Goal: Navigation & Orientation: Understand site structure

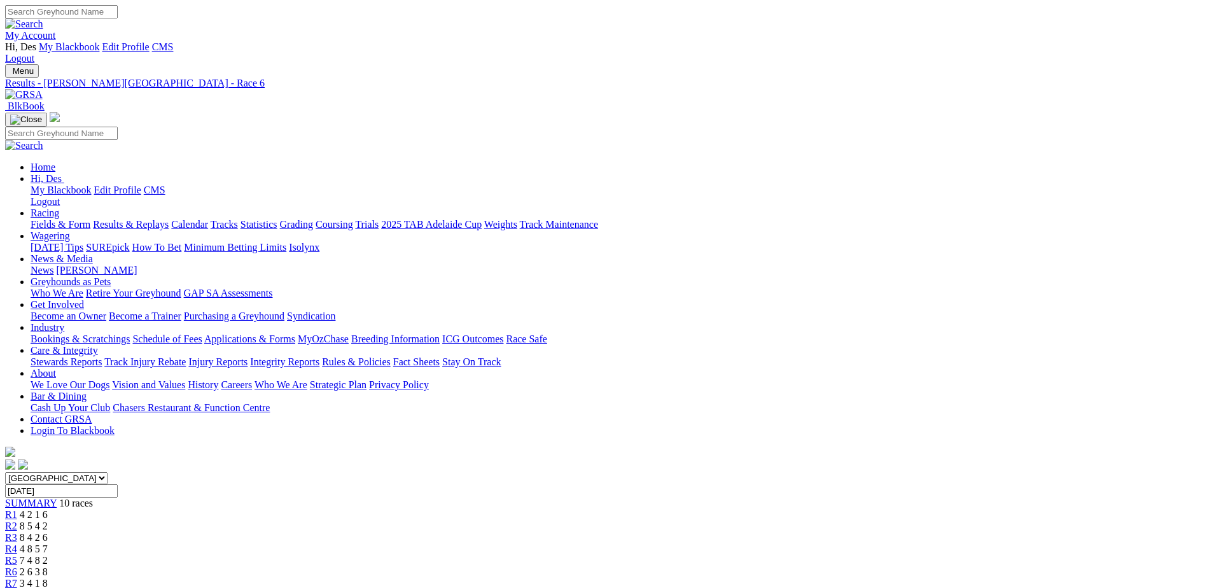
click at [307, 379] on link "Who We Are" at bounding box center [281, 384] width 53 height 11
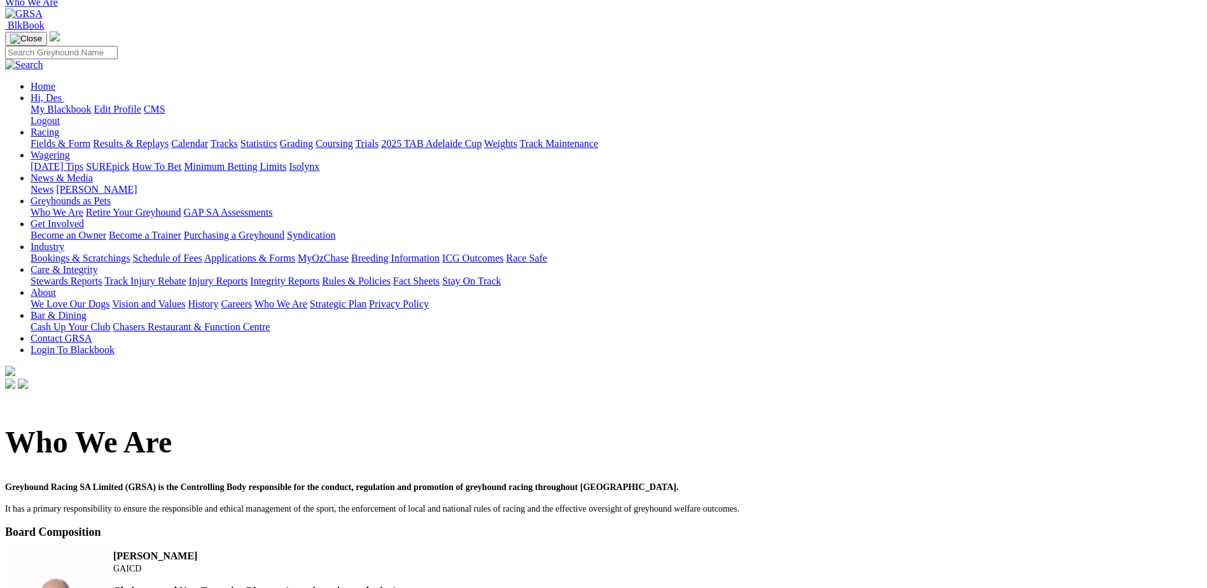
scroll to position [31, 0]
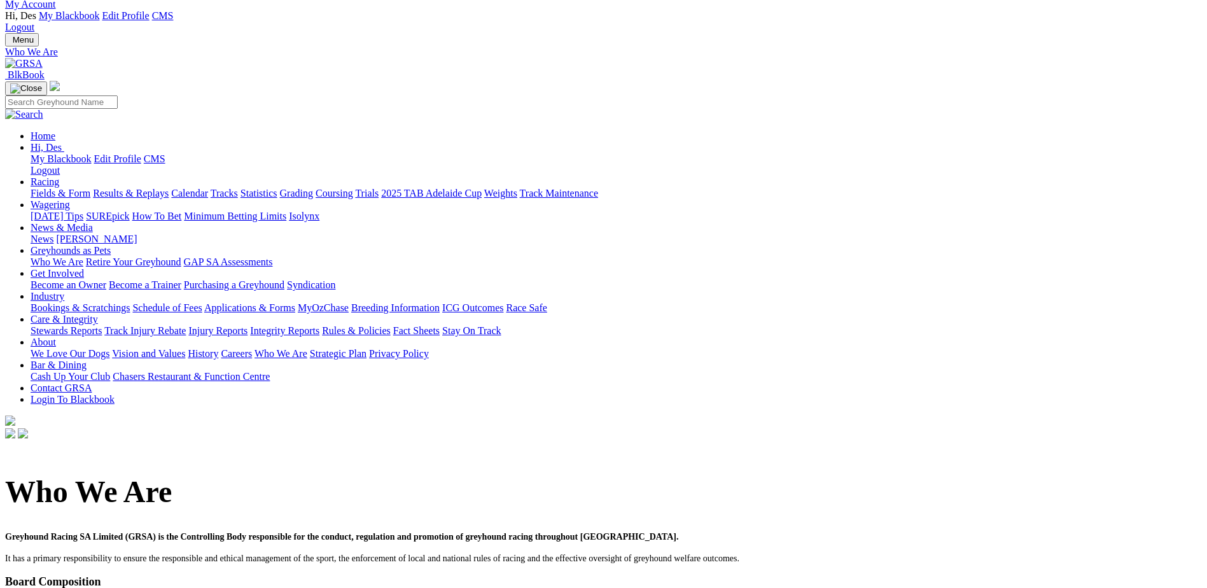
click at [92, 383] on link "Contact GRSA" at bounding box center [61, 388] width 61 height 11
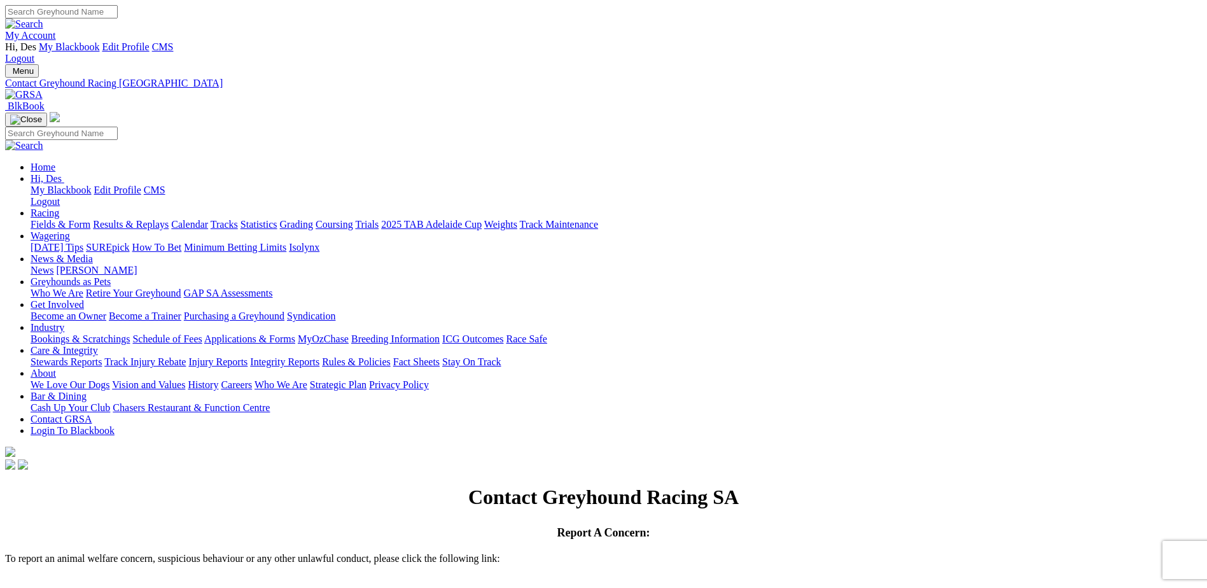
click at [87, 391] on link "Bar & Dining" at bounding box center [59, 396] width 56 height 11
click at [238, 219] on link "Tracks" at bounding box center [224, 224] width 27 height 11
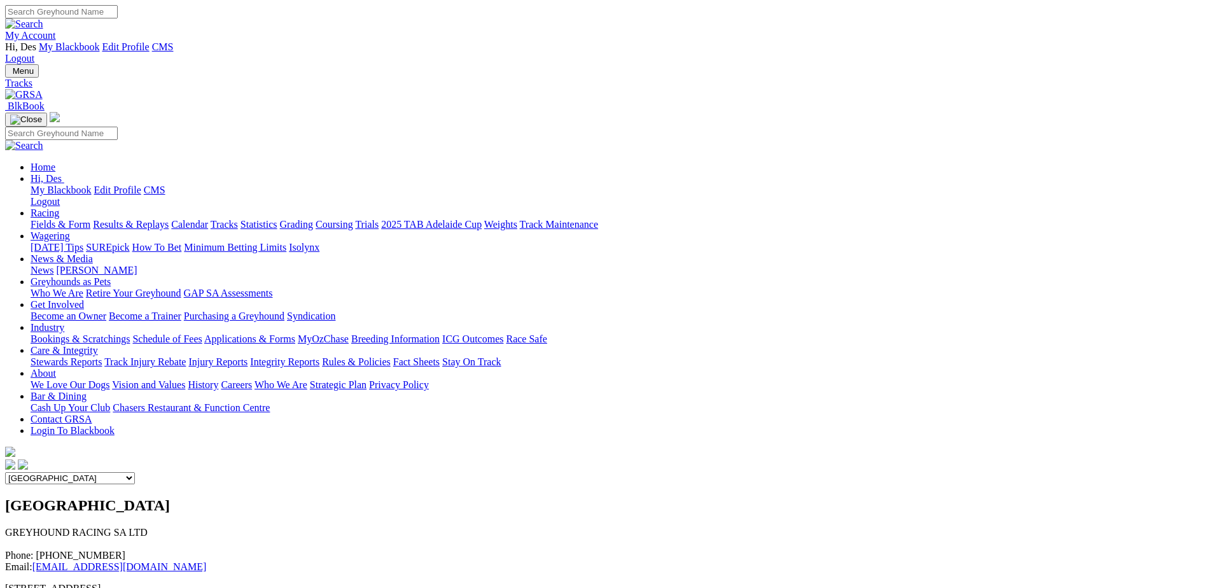
click at [135, 472] on select "Angle Park Gawler Mount Gambier Murray Bridge Virginia GOTBA Coursing" at bounding box center [70, 478] width 130 height 12
select select "4"
click at [135, 472] on select "Angle Park Gawler Mount Gambier Murray Bridge Virginia GOTBA Coursing" at bounding box center [70, 478] width 130 height 12
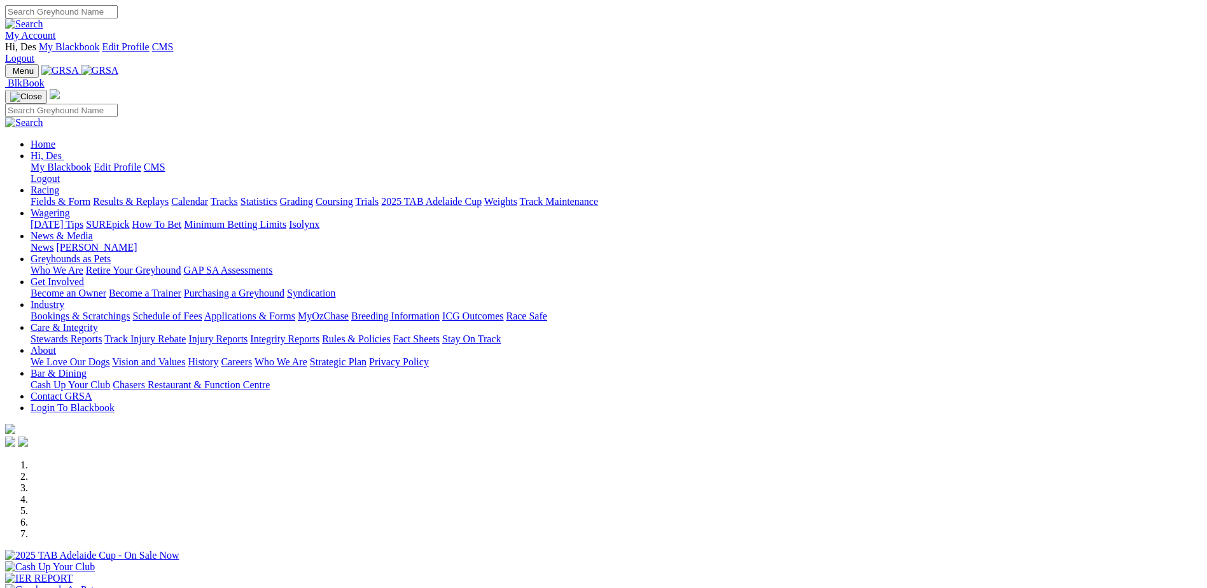
click at [391, 334] on link "Rules & Policies" at bounding box center [356, 339] width 69 height 11
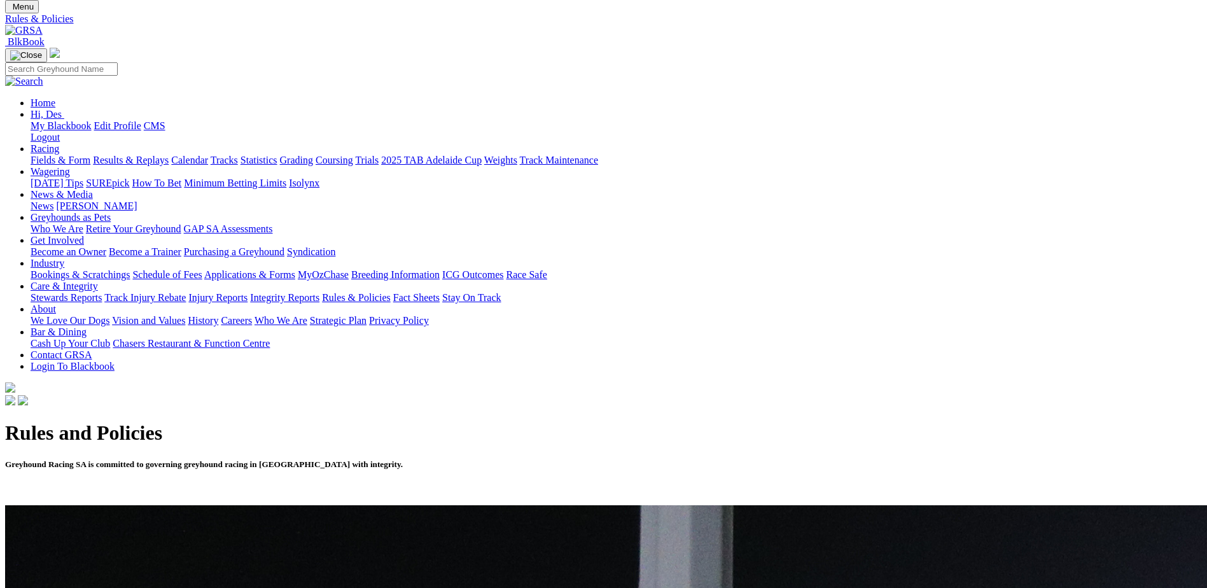
scroll to position [64, 0]
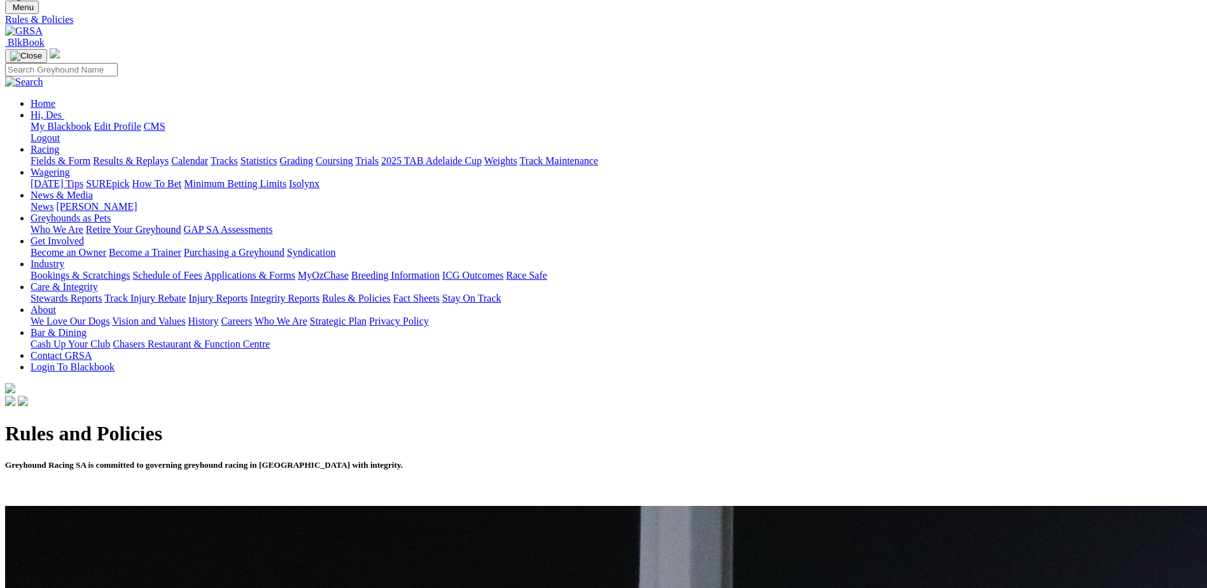
click at [320, 293] on link "Integrity Reports" at bounding box center [284, 298] width 69 height 11
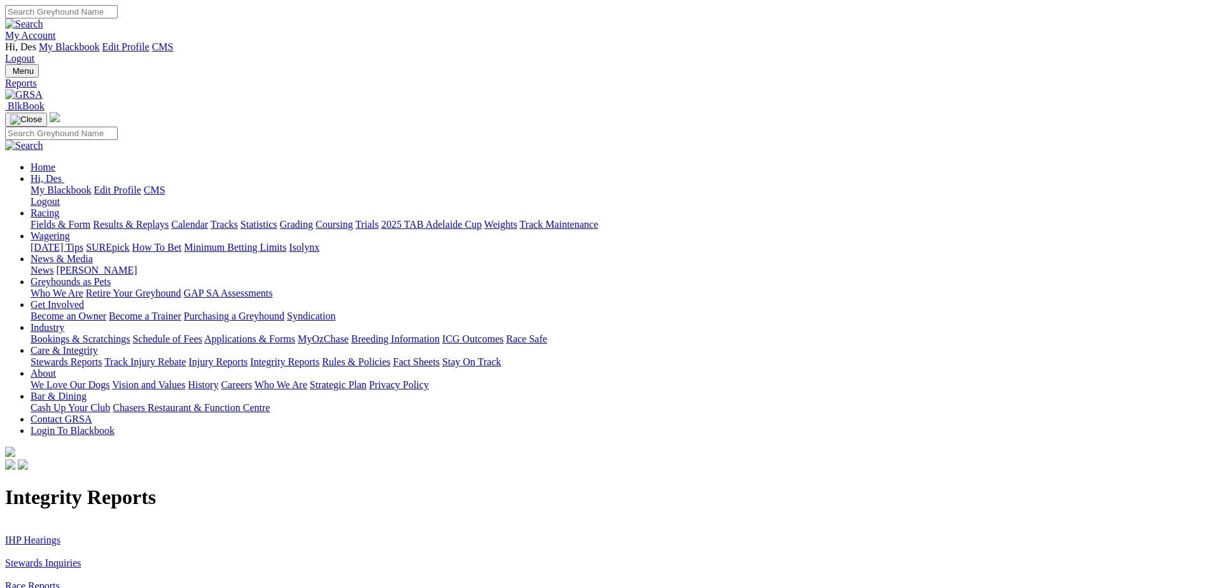
click at [440, 356] on link "Fact Sheets" at bounding box center [416, 361] width 46 height 11
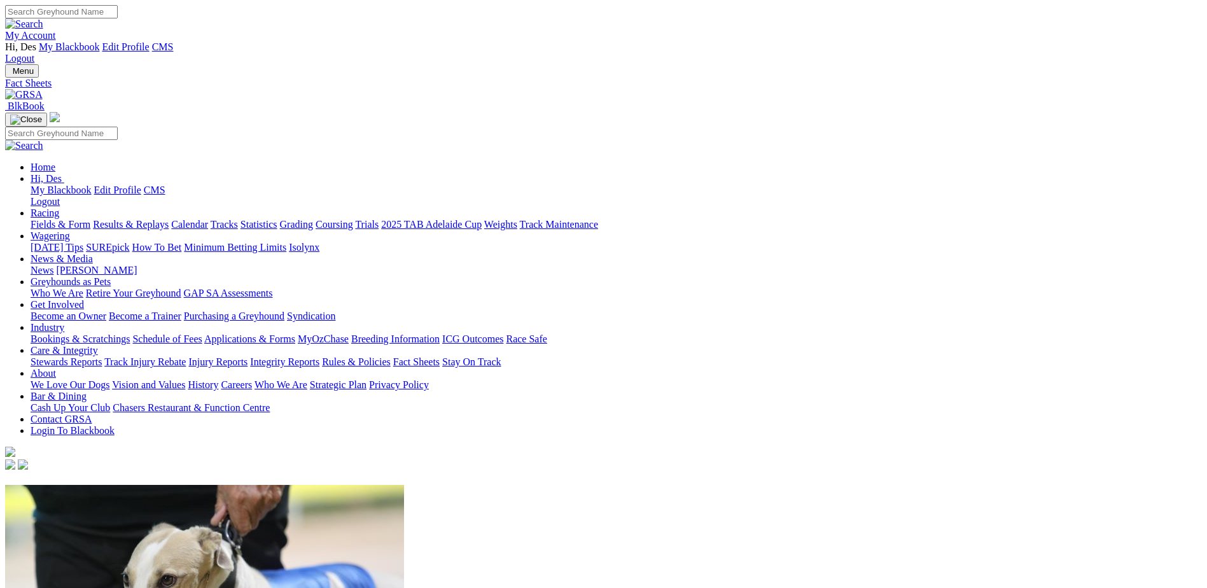
click at [59, 207] on link "Racing" at bounding box center [45, 212] width 29 height 11
click at [501, 356] on link "Stay On Track" at bounding box center [471, 361] width 59 height 11
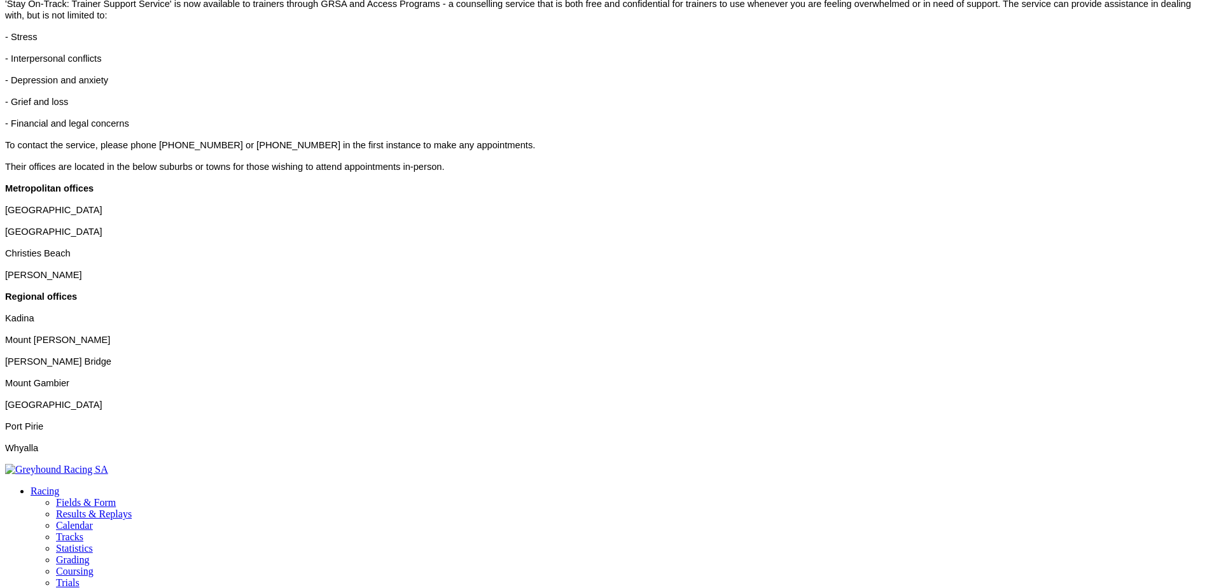
scroll to position [636, 0]
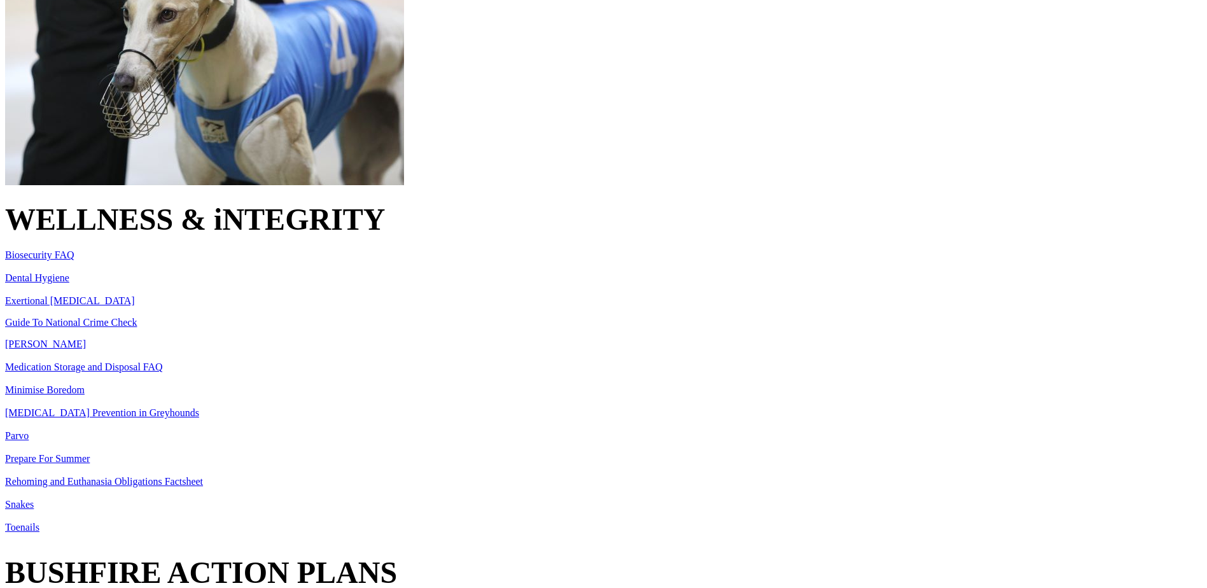
scroll to position [636, 0]
